Goal: Check status: Check status

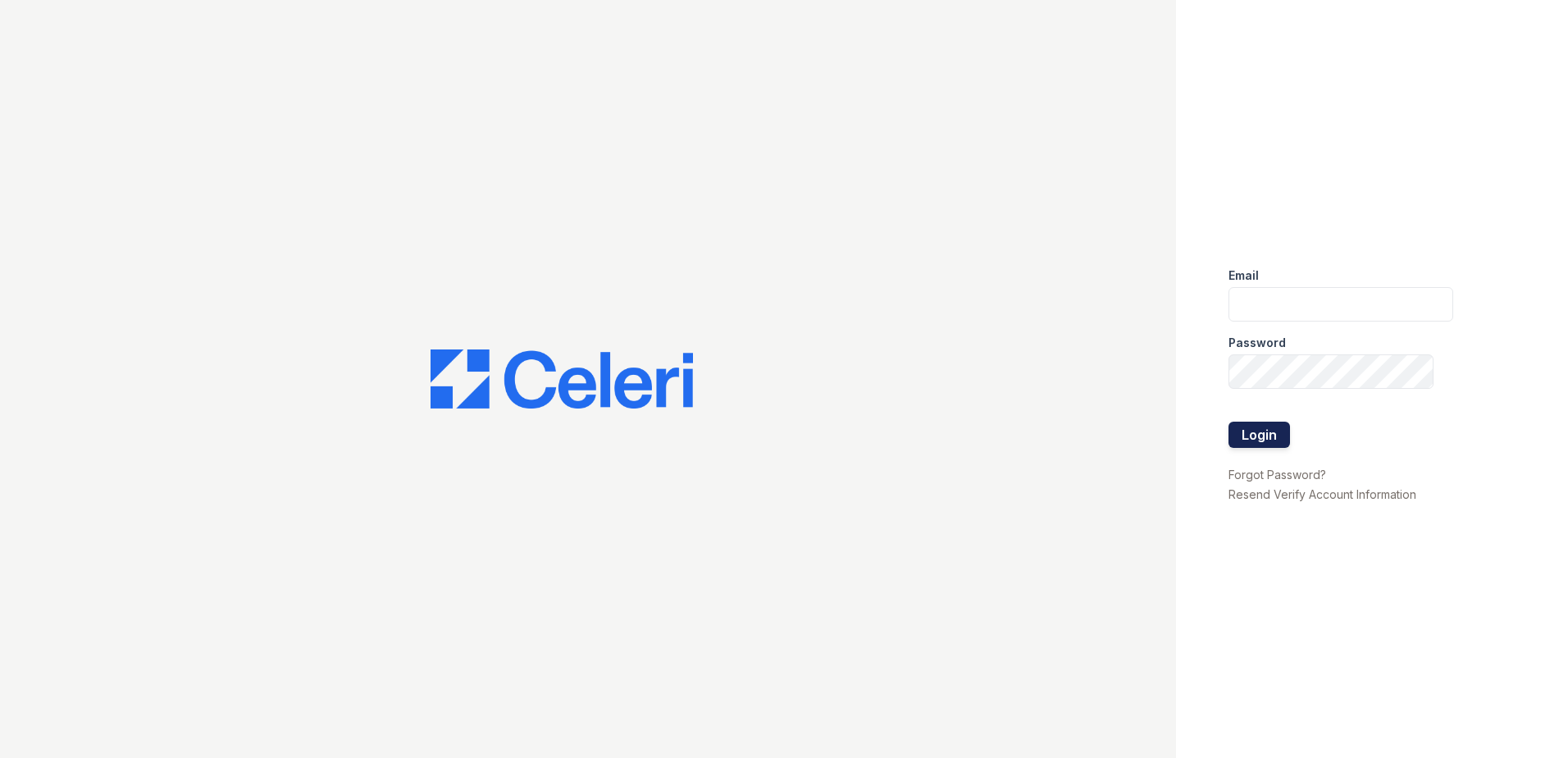
type input "[EMAIL_ADDRESS][DOMAIN_NAME]"
click at [1246, 426] on button "Login" at bounding box center [1259, 435] width 62 height 27
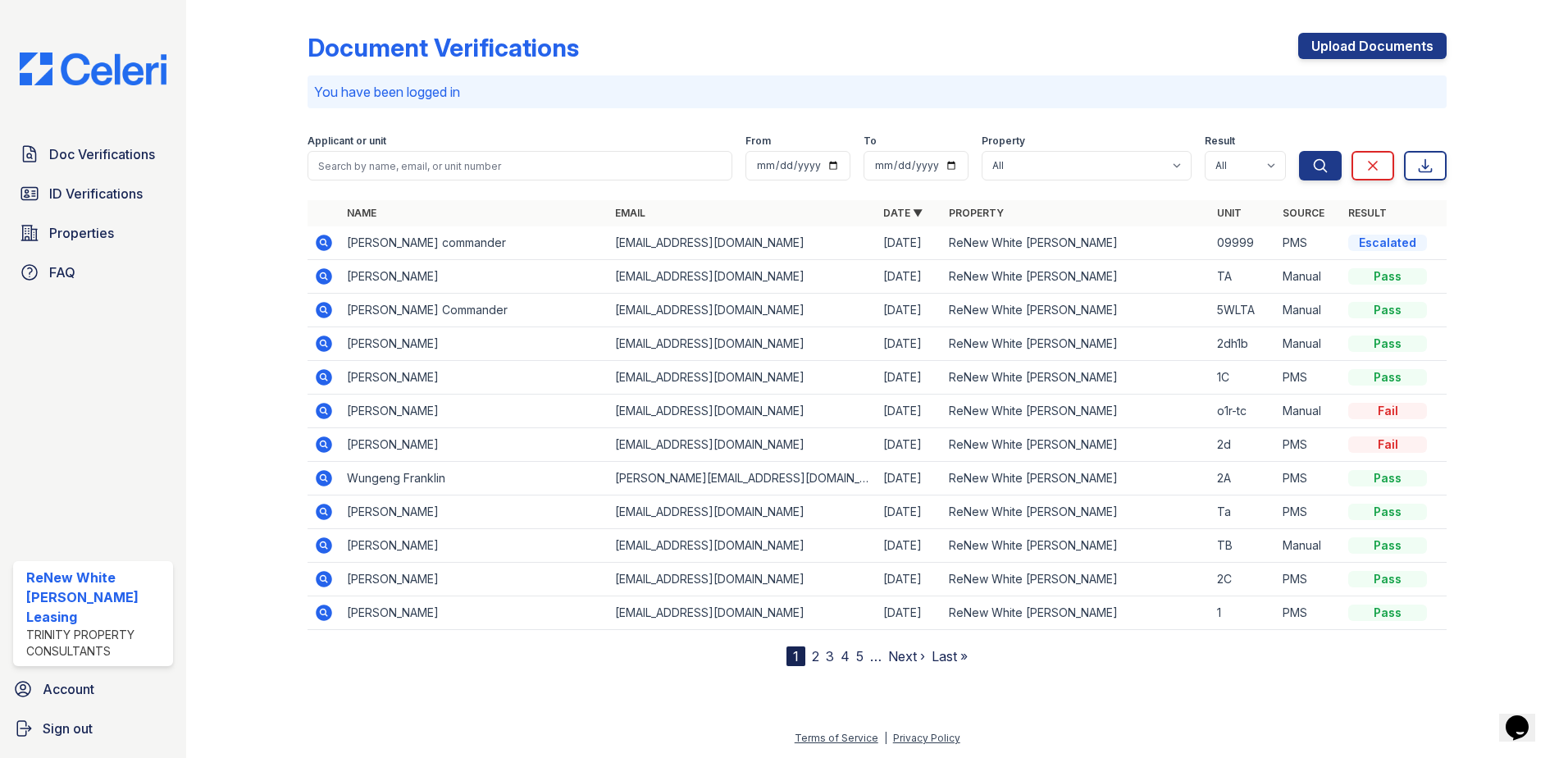
click at [332, 346] on icon at bounding box center [323, 343] width 20 height 20
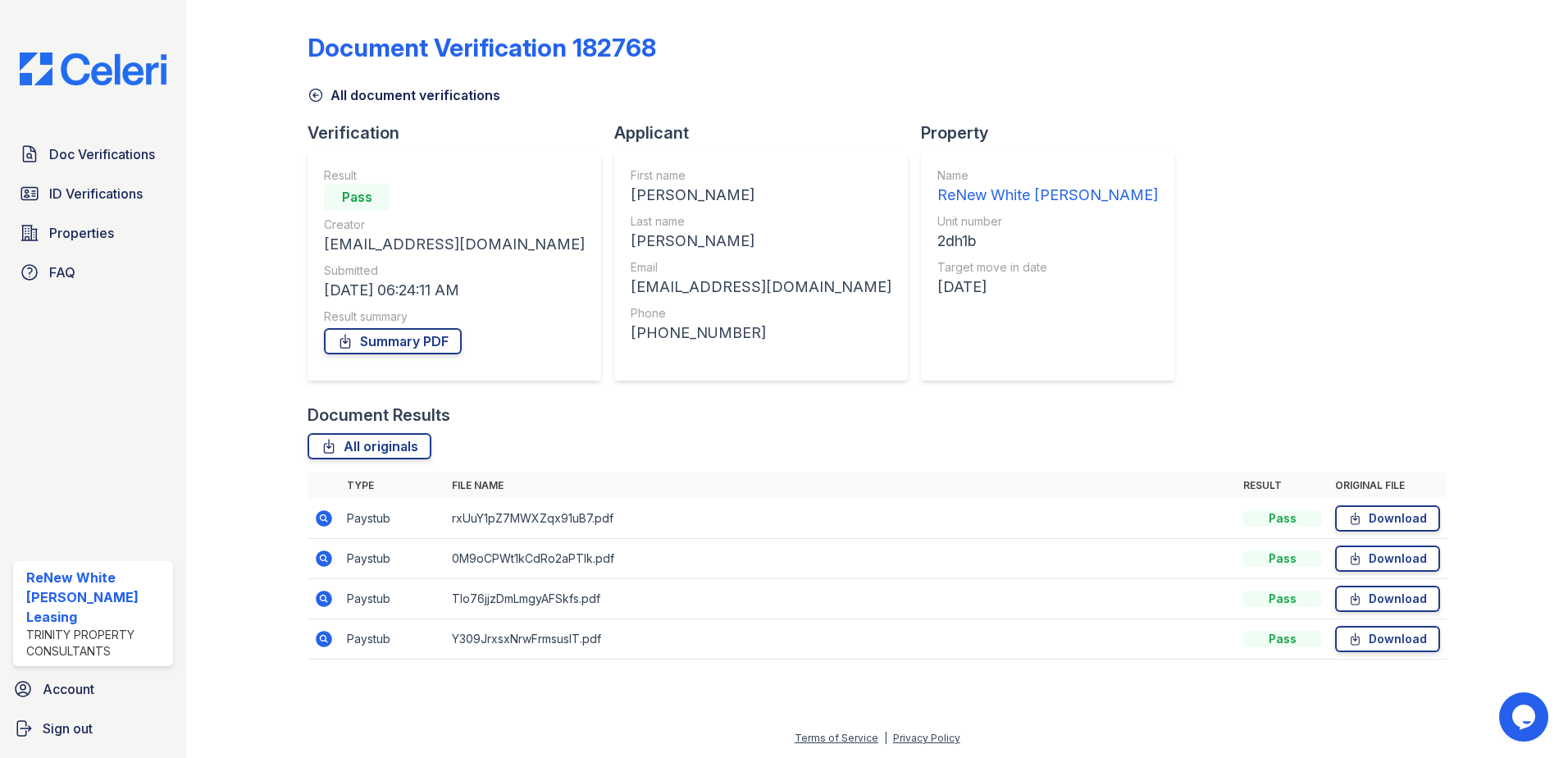
click at [428, 108] on div "Document Verification 182768 All document verifications Verification Result Pas…" at bounding box center [876, 340] width 1139 height 669
click at [428, 104] on link "All document verifications" at bounding box center [403, 95] width 193 height 20
